Goal: Task Accomplishment & Management: Manage account settings

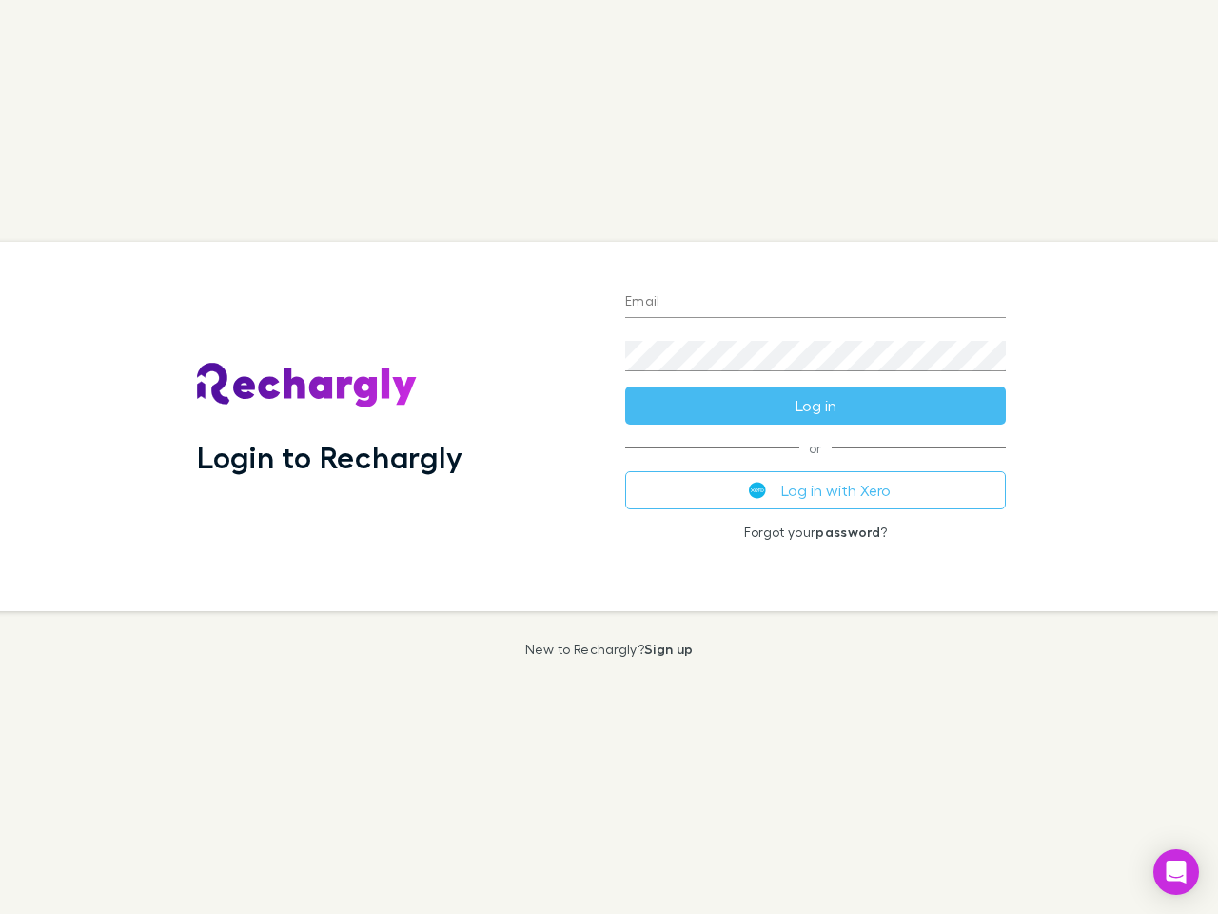
click at [609, 457] on div "Login to Rechargly" at bounding box center [396, 426] width 428 height 369
click at [816, 303] on input "Email" at bounding box center [815, 302] width 381 height 30
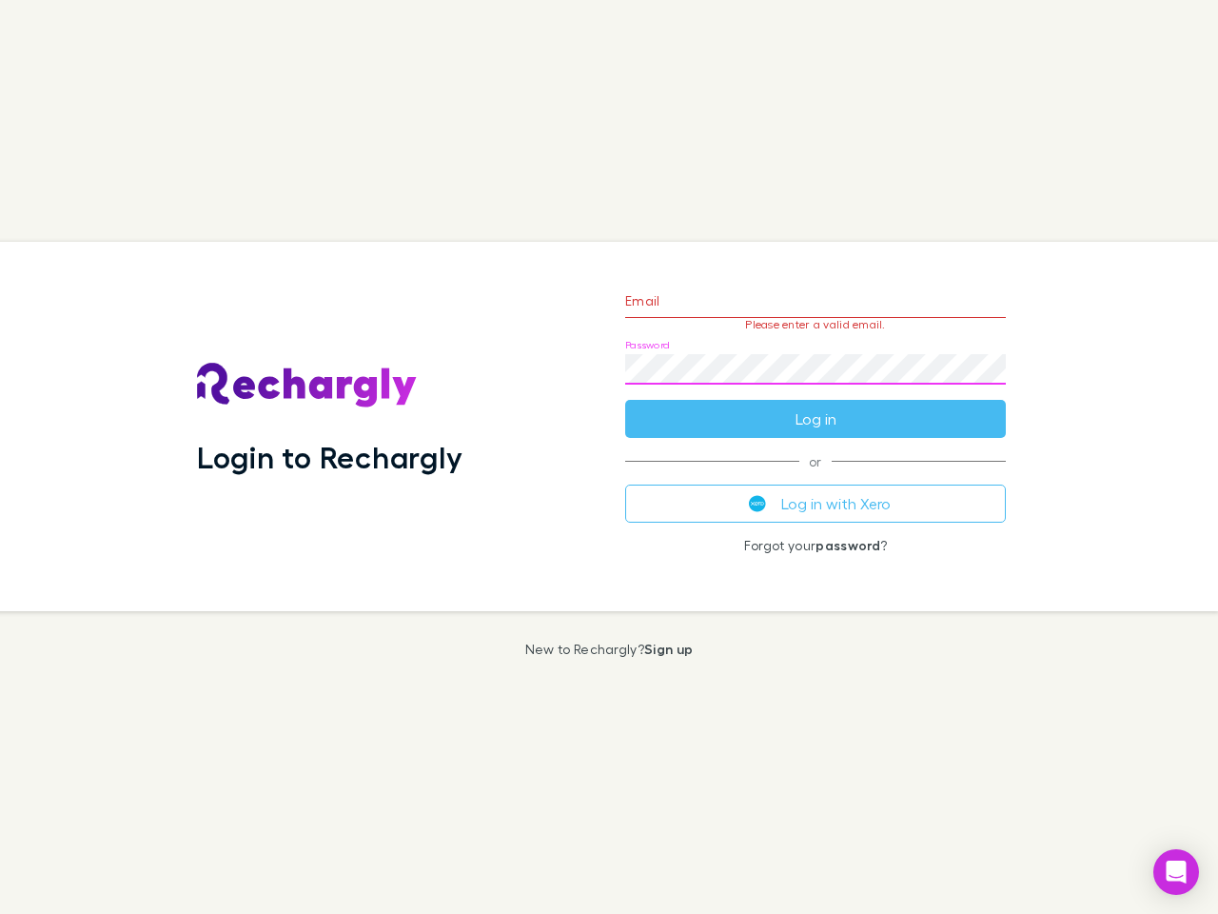
click at [816, 405] on form "Email Please enter a valid email. Password Log in" at bounding box center [815, 355] width 381 height 166
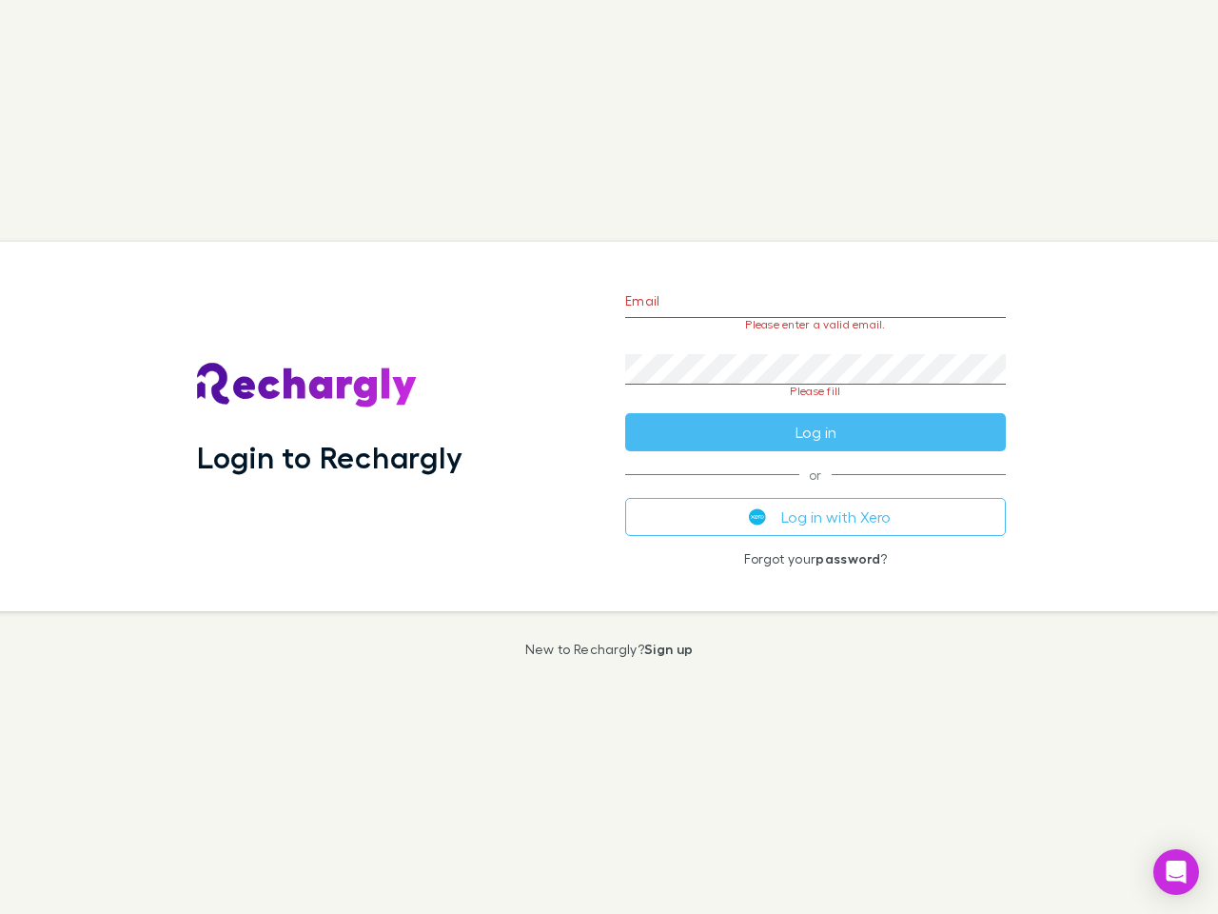
click at [816, 490] on div "Email Please enter a valid email. Password Please fill Log in or Log in with Xe…" at bounding box center [815, 426] width 411 height 369
click at [1176, 872] on icon "Open Intercom Messenger" at bounding box center [1177, 871] width 20 height 23
